Goal: Find specific page/section: Find specific page/section

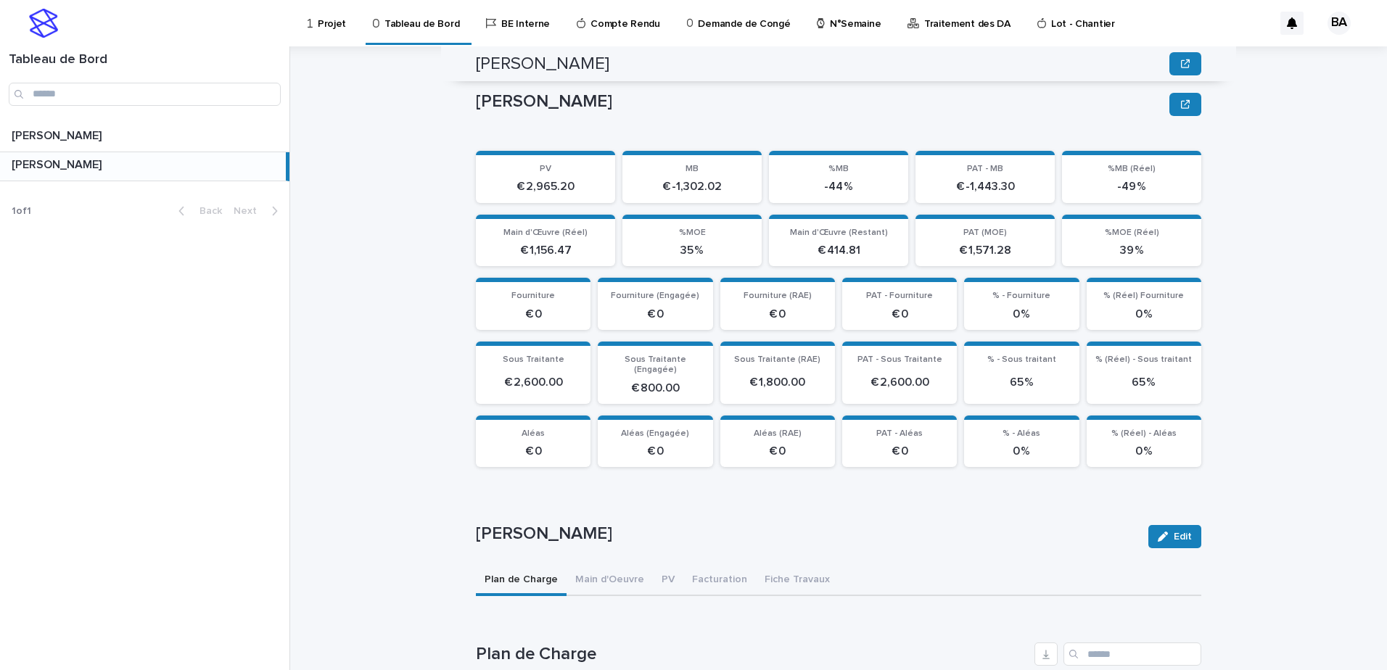
scroll to position [577, 0]
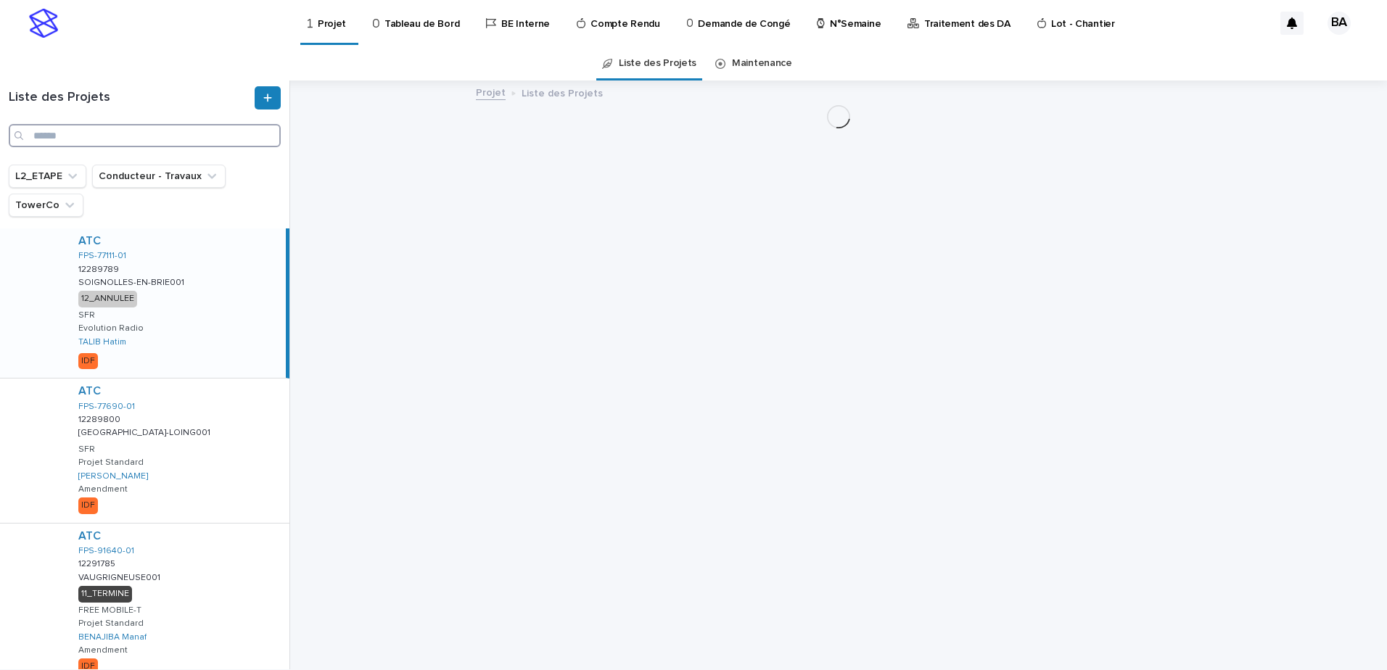
click at [58, 142] on input "Search" at bounding box center [145, 135] width 272 height 23
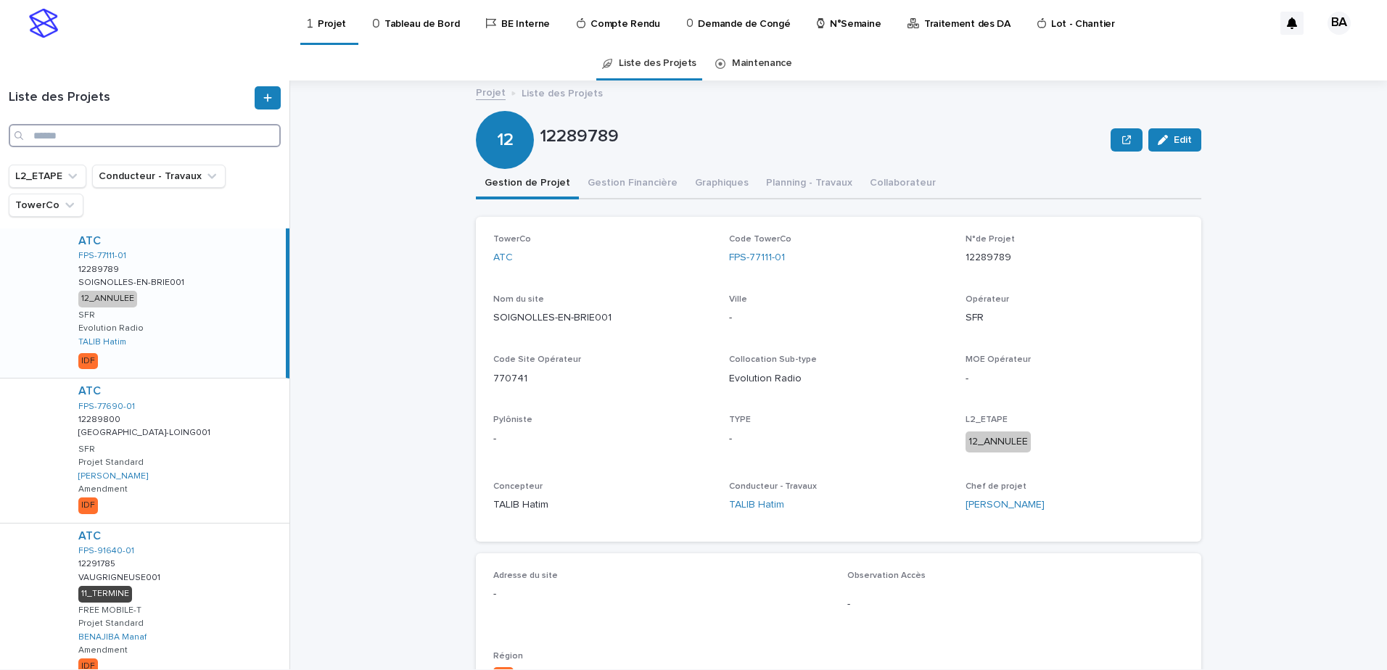
paste input "**********"
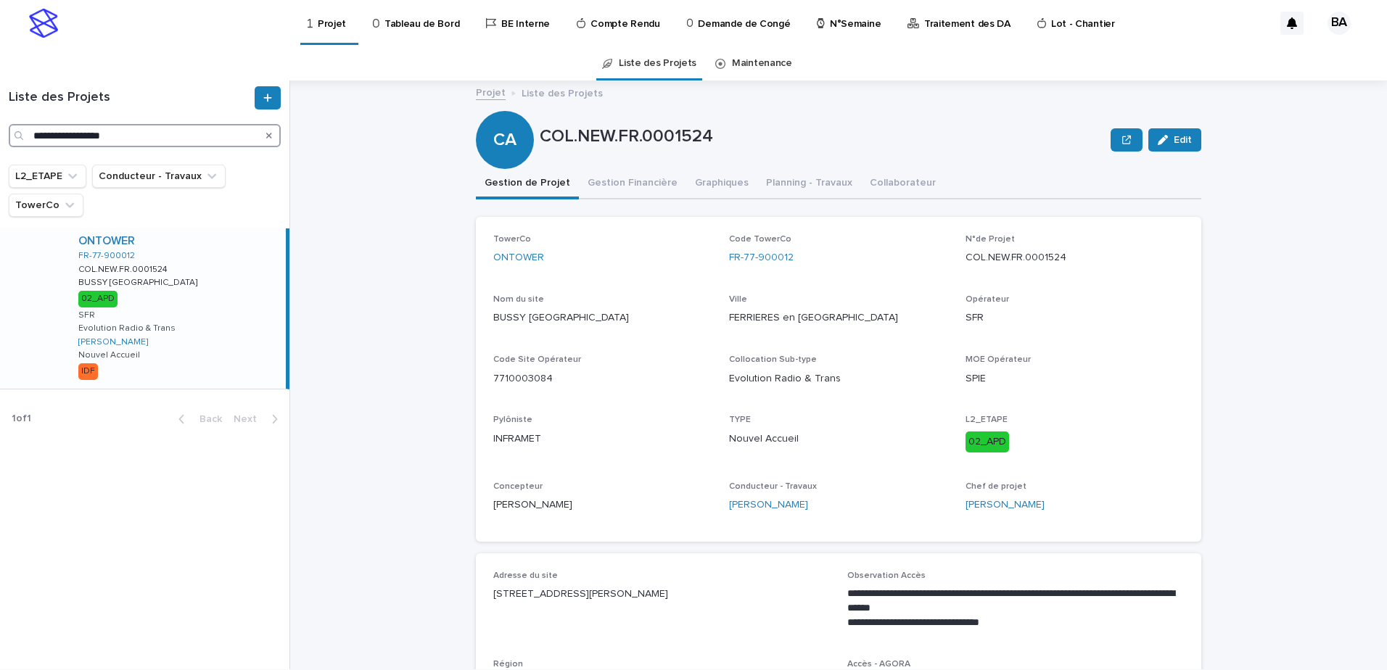
type input "**********"
